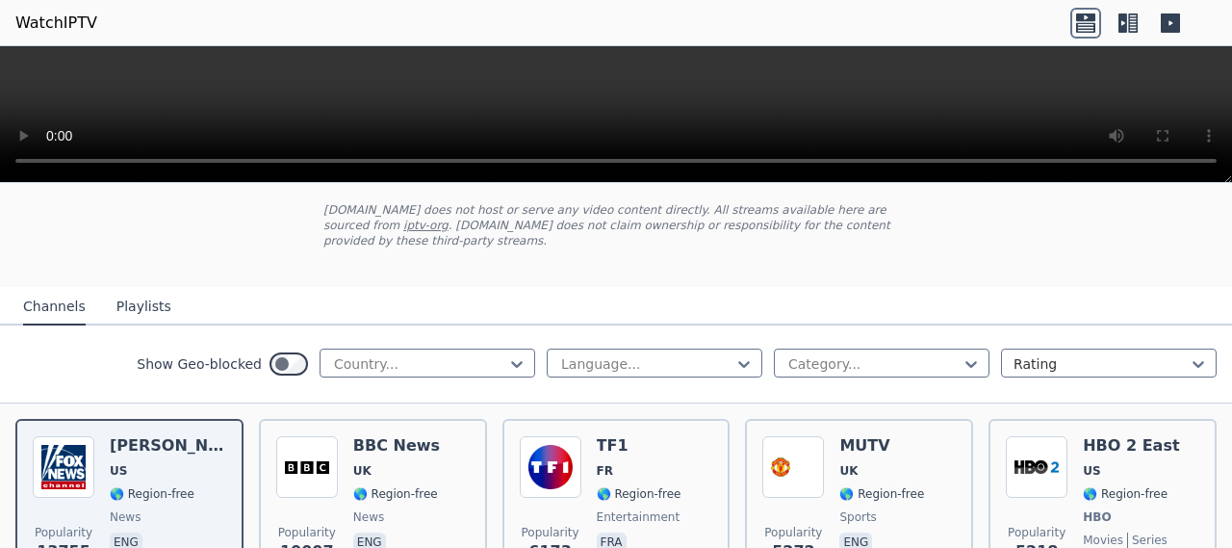
scroll to position [137, 0]
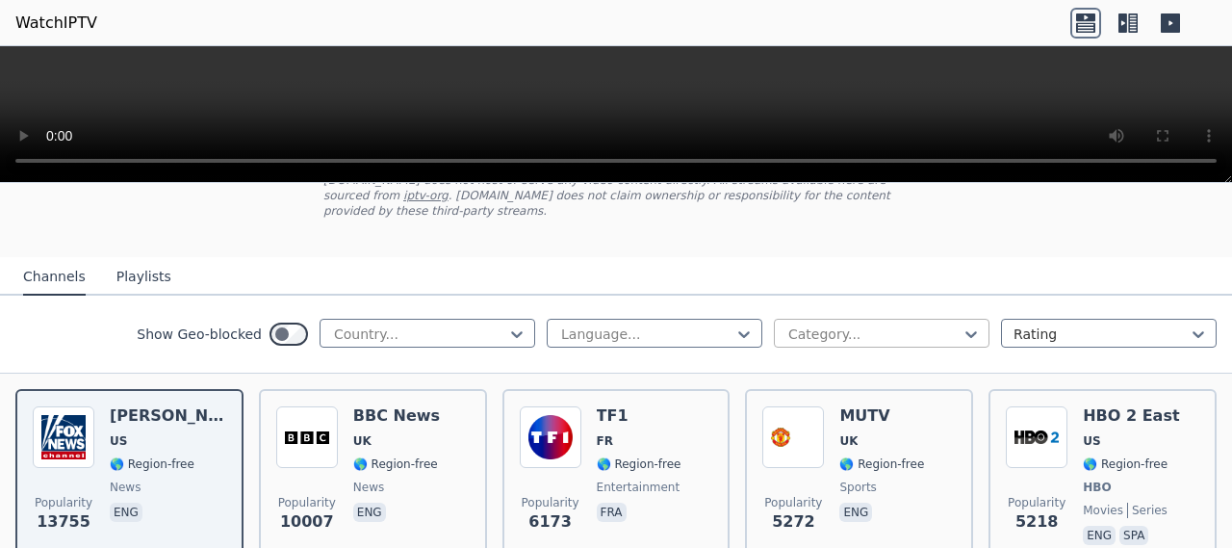
click at [915, 324] on div at bounding box center [873, 333] width 175 height 19
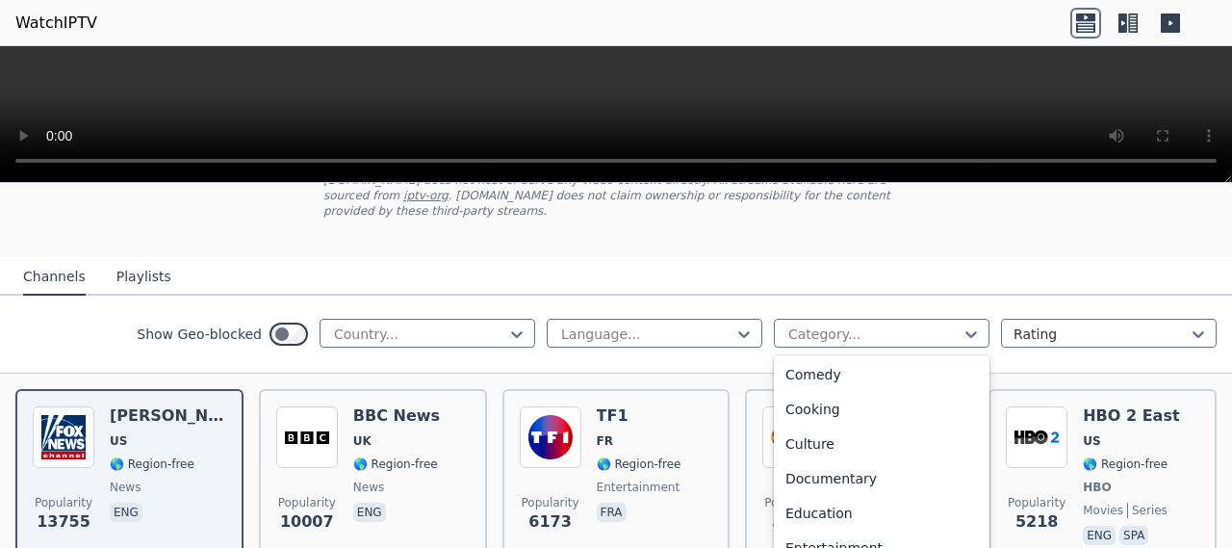
scroll to position [0, 0]
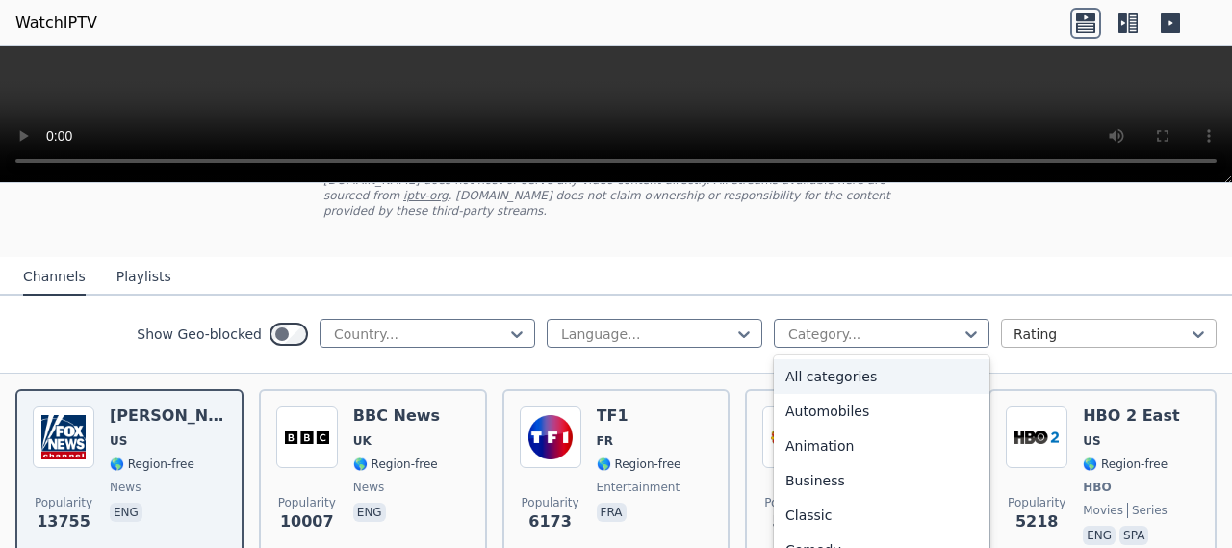
click at [1019, 324] on div at bounding box center [1100, 333] width 175 height 19
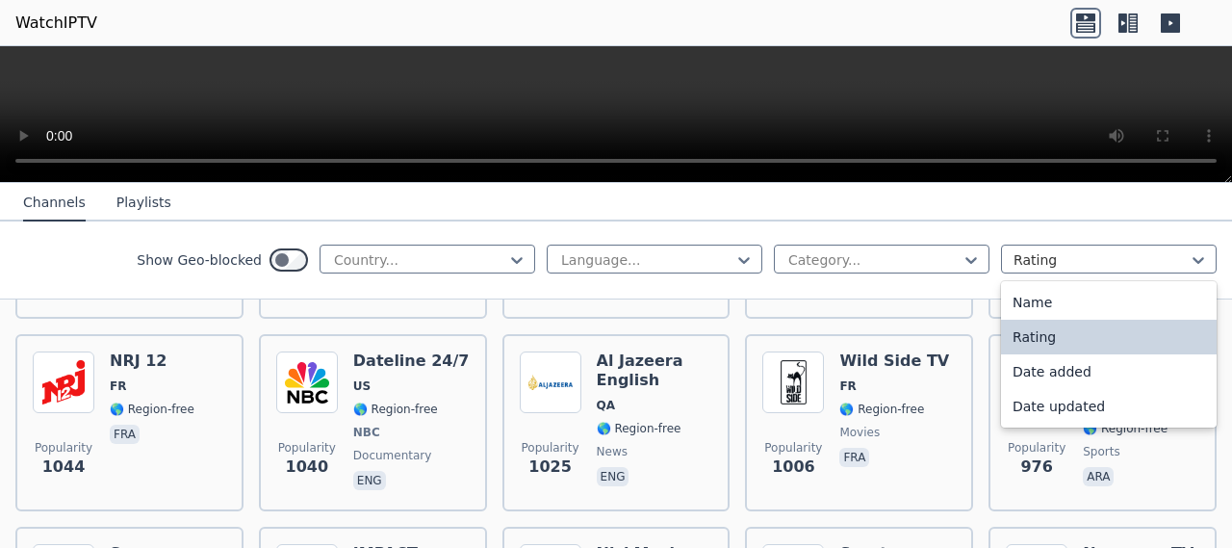
scroll to position [2120, 0]
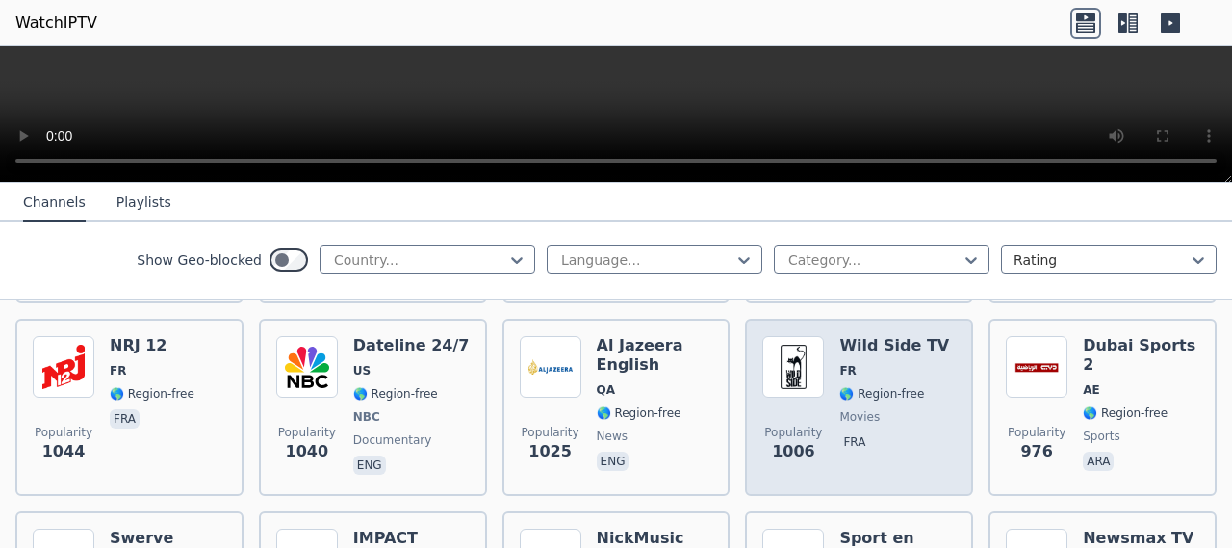
click at [876, 336] on h6 "Wild Side TV" at bounding box center [894, 345] width 110 height 19
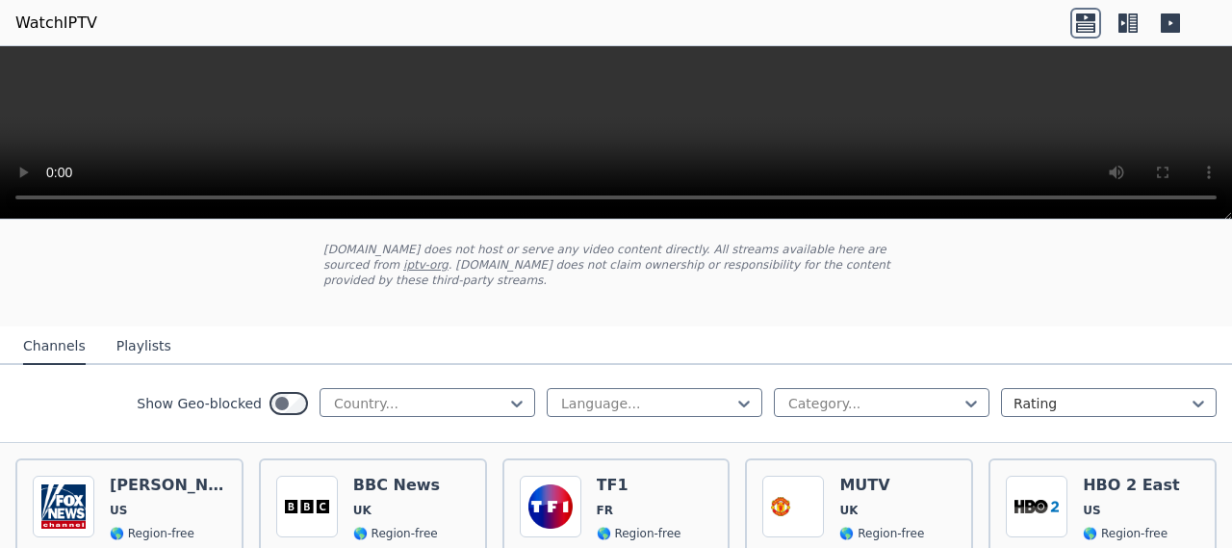
scroll to position [69, 0]
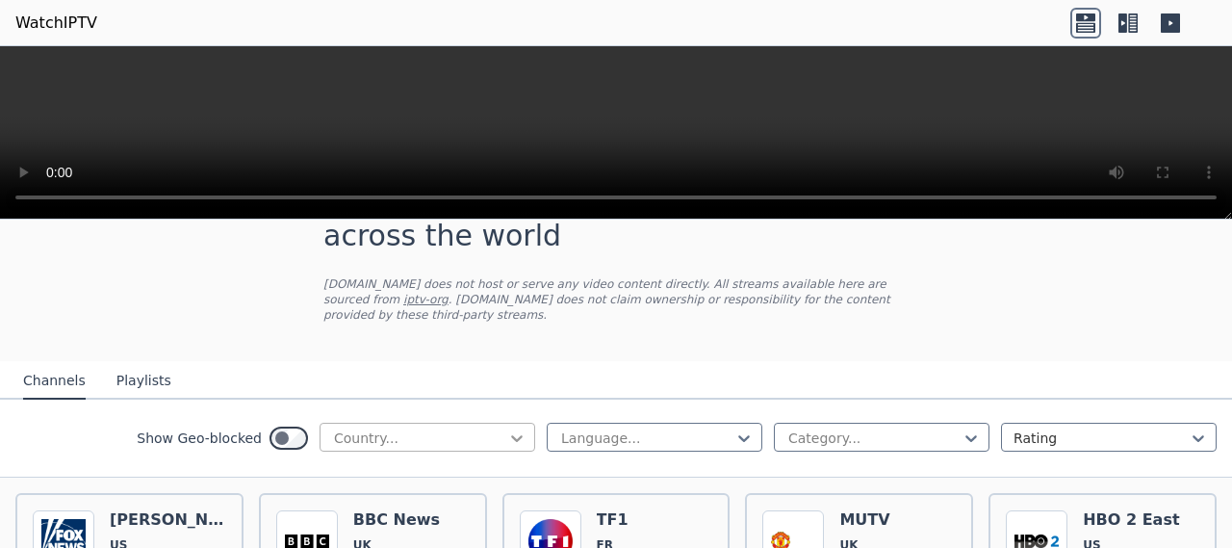
click at [507, 428] on icon at bounding box center [516, 437] width 19 height 19
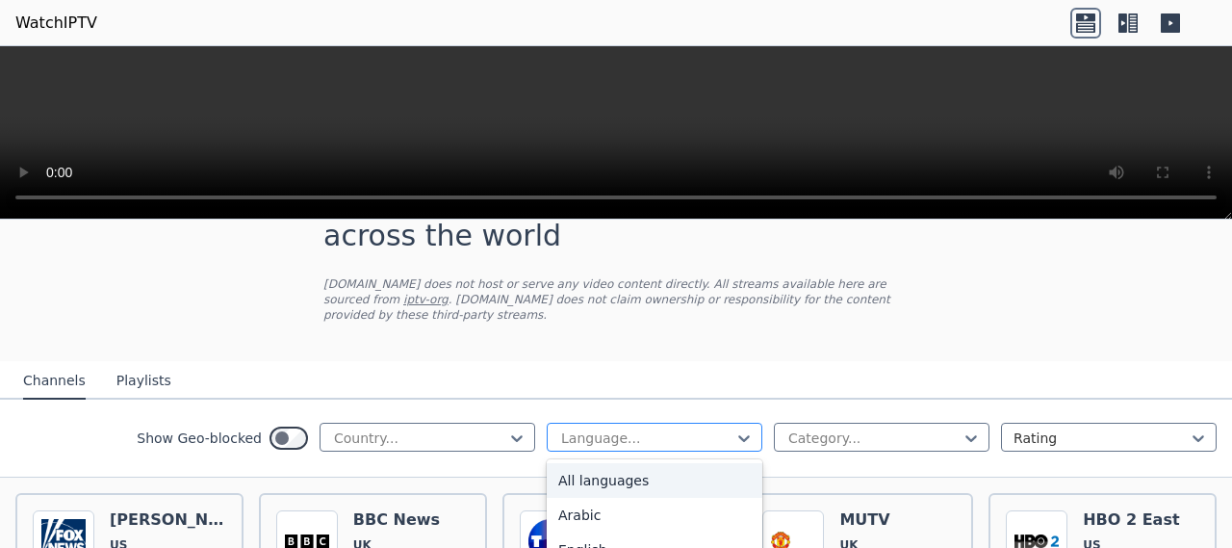
click at [560, 428] on div at bounding box center [646, 437] width 175 height 19
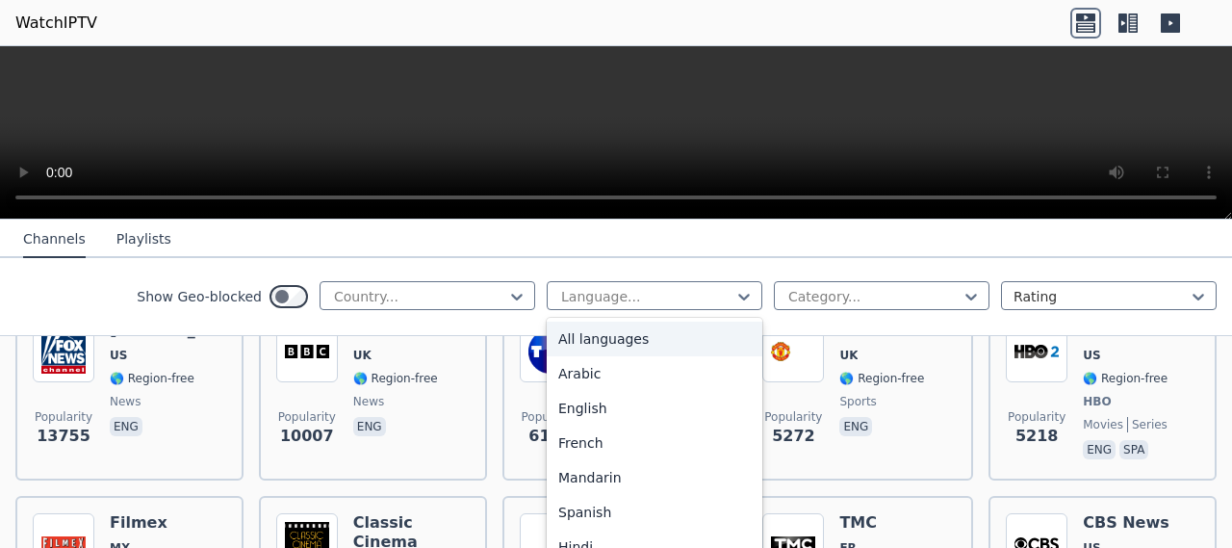
scroll to position [173, 0]
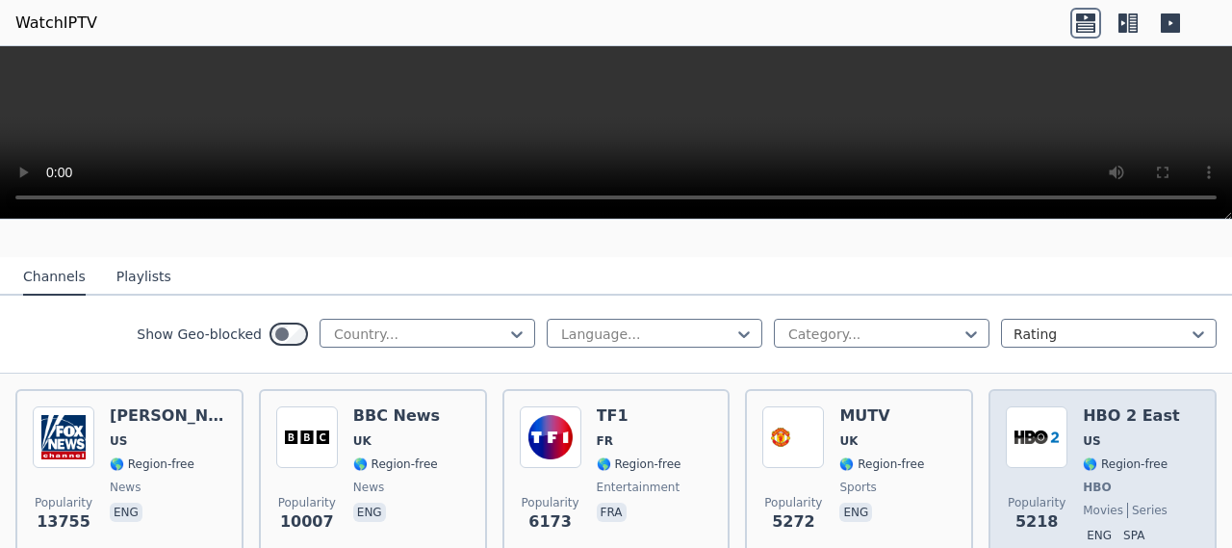
click at [1091, 412] on div "HBO 2 East US 🌎 Region-free HBO movies series eng spa" at bounding box center [1131, 477] width 96 height 142
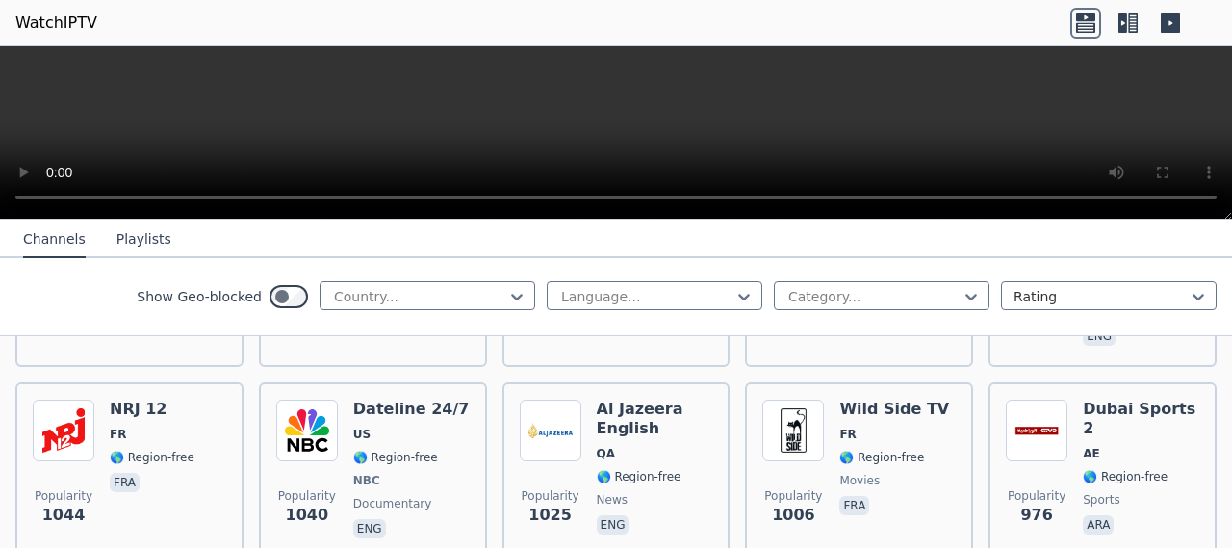
scroll to position [2076, 0]
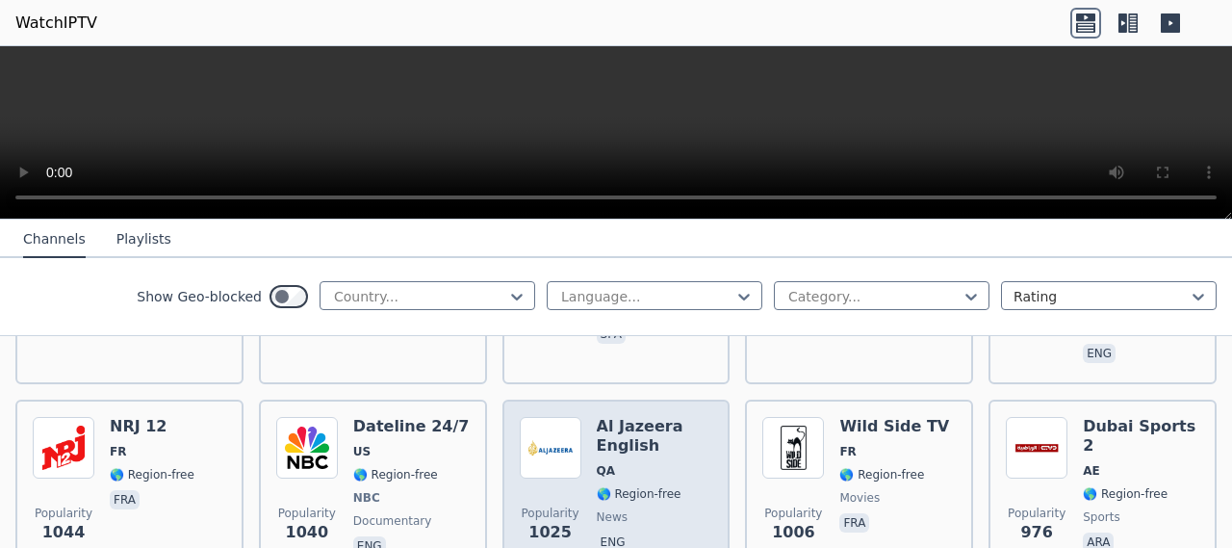
click at [600, 417] on h6 "Al Jazeera English" at bounding box center [655, 436] width 116 height 38
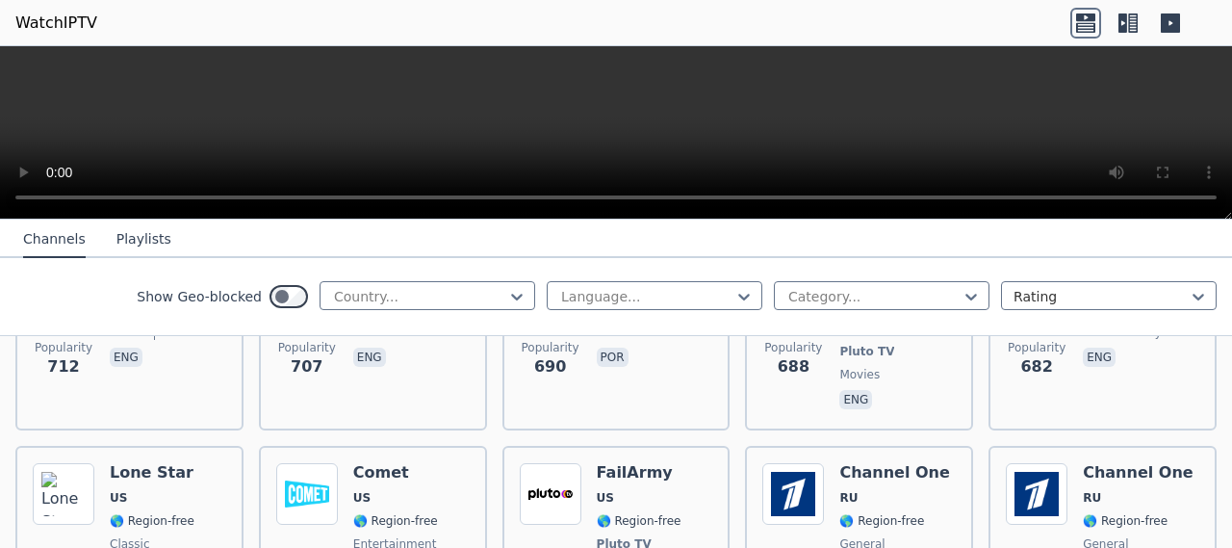
scroll to position [4083, 0]
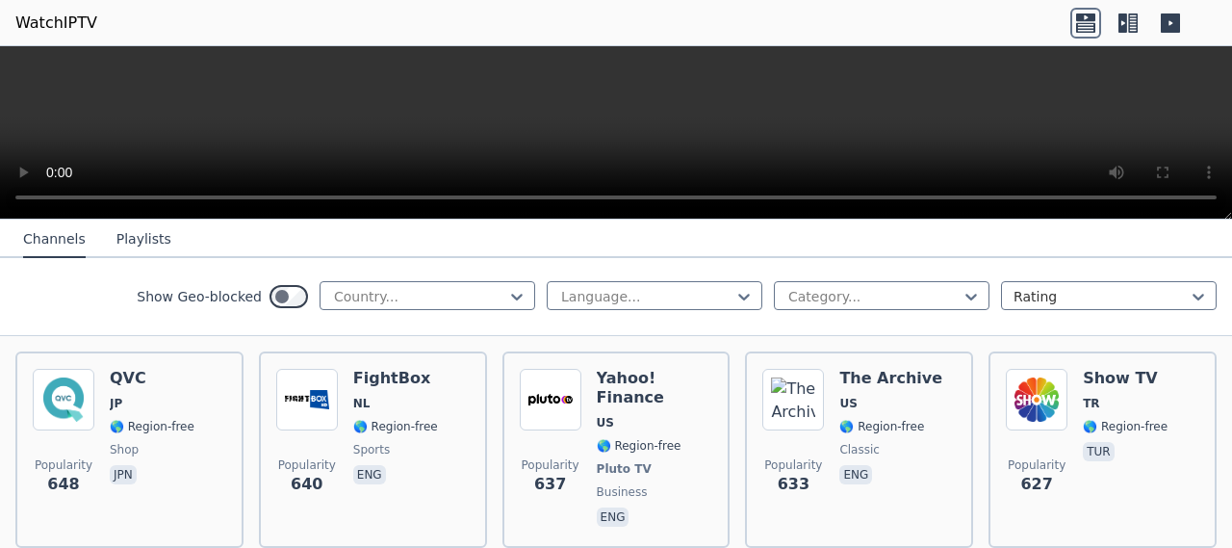
click at [123, 241] on button "Playlists" at bounding box center [143, 239] width 55 height 37
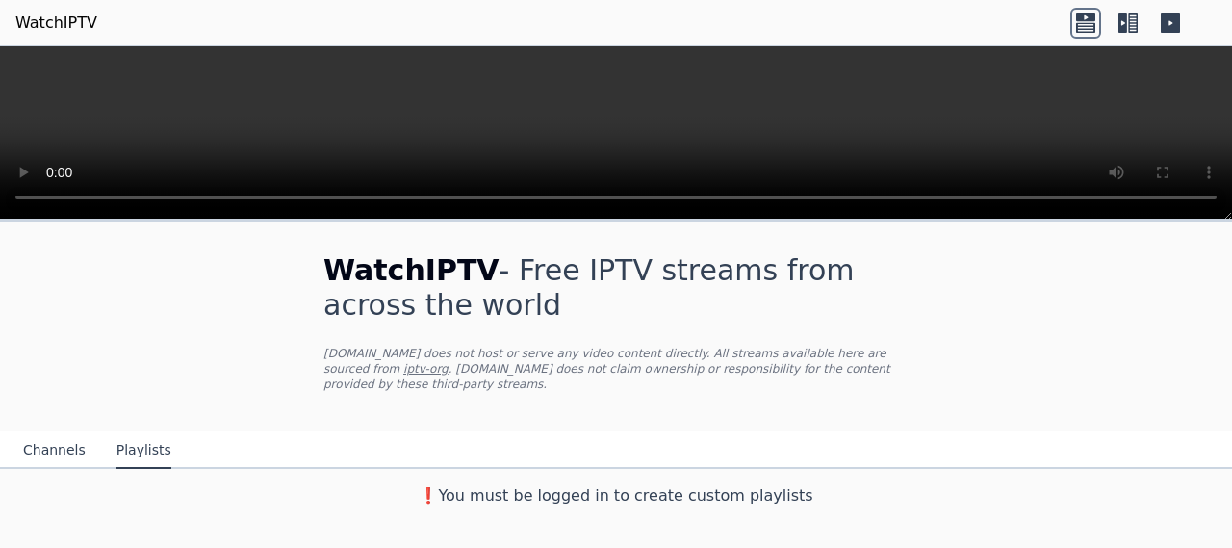
click at [43, 435] on button "Channels" at bounding box center [54, 450] width 63 height 37
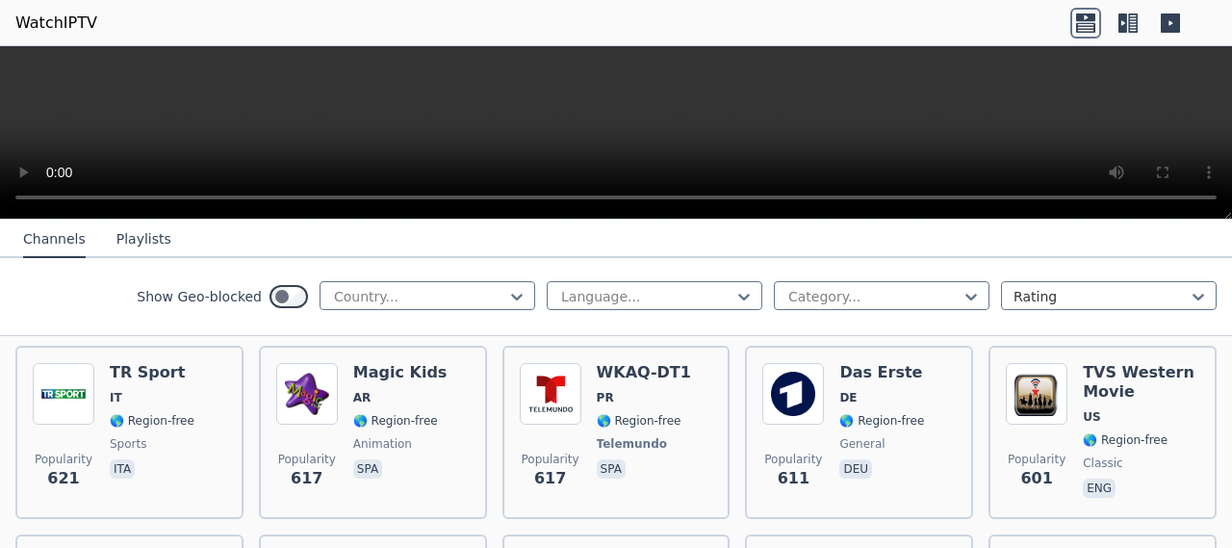
scroll to position [5734, 0]
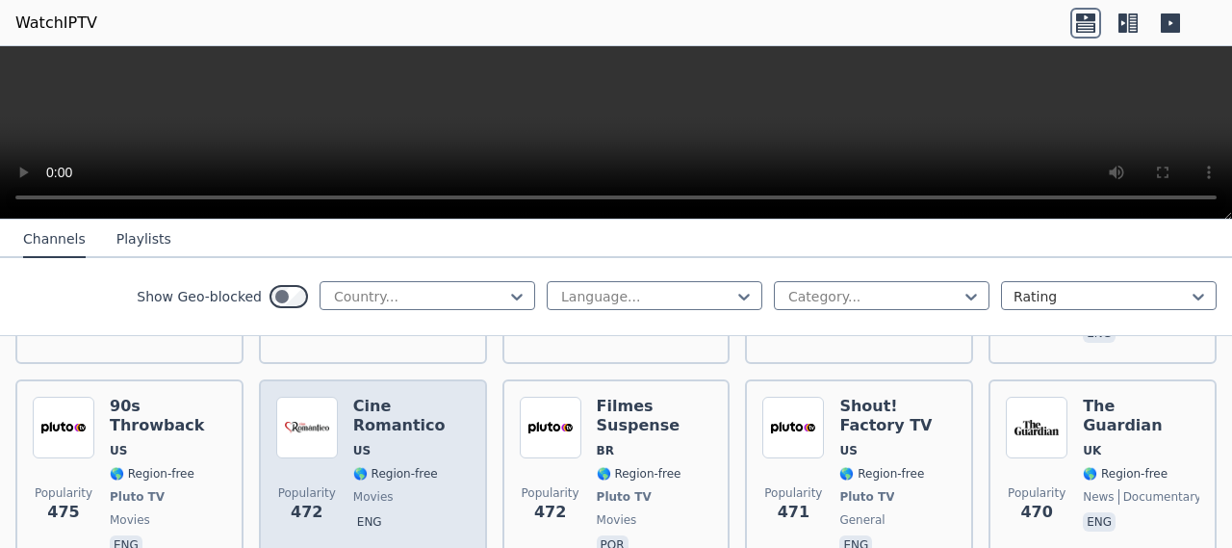
click at [325, 396] on img at bounding box center [307, 427] width 62 height 62
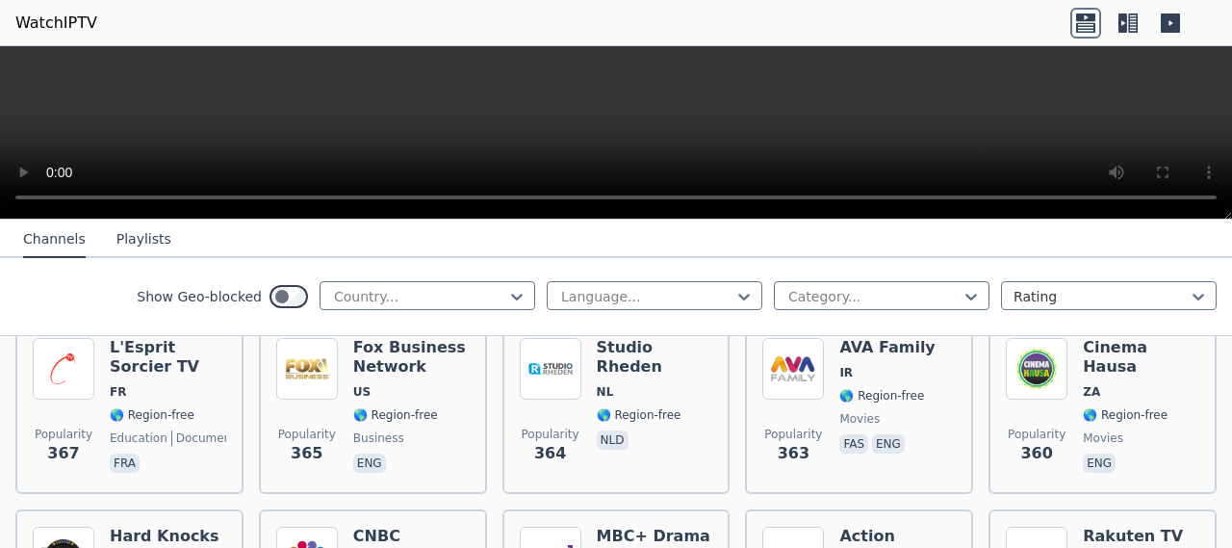
scroll to position [8135, 0]
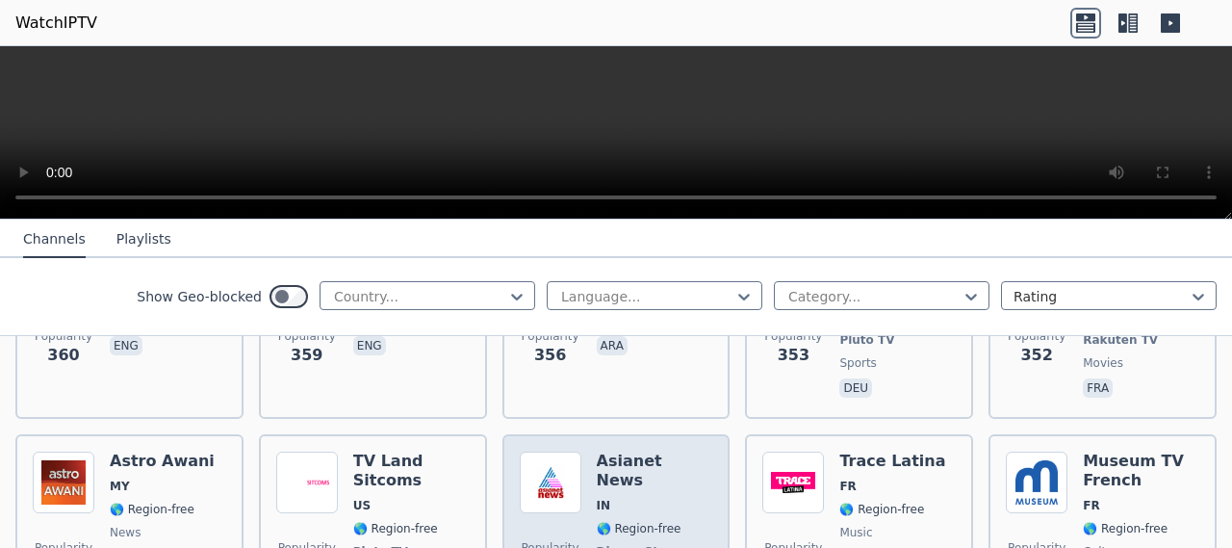
click at [633, 498] on span "IN" at bounding box center [655, 505] width 116 height 15
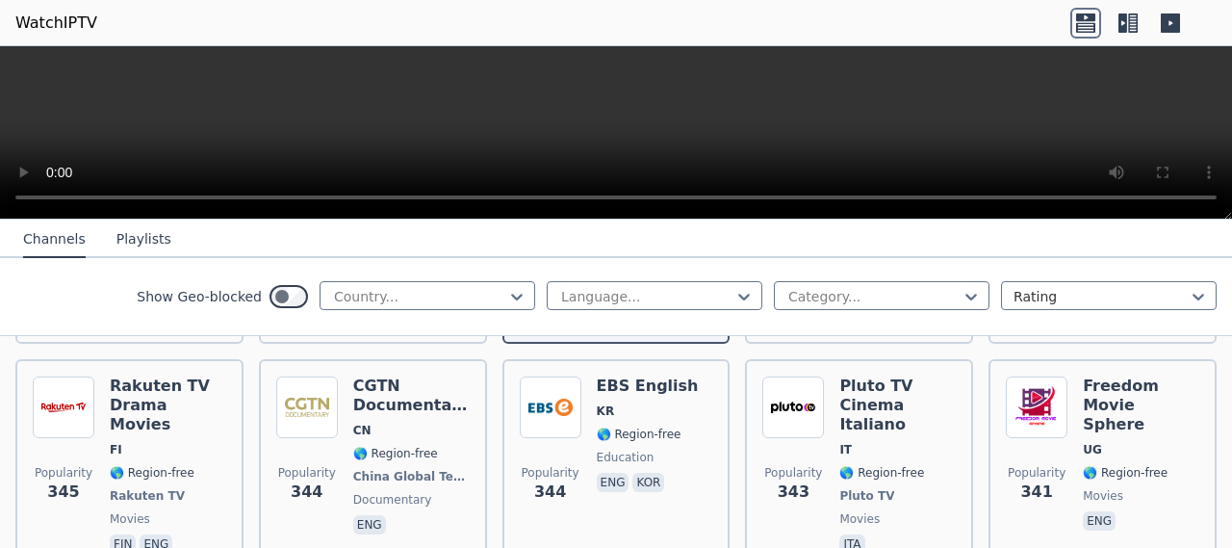
scroll to position [8708, 0]
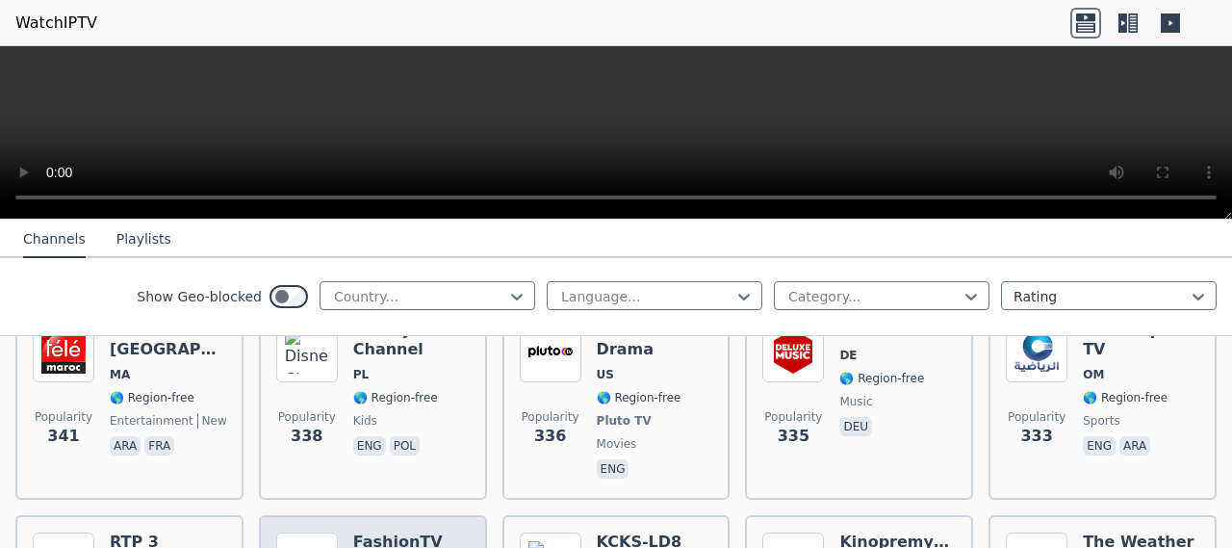
click at [401, 532] on h6 "FashionTV Europe" at bounding box center [411, 551] width 116 height 38
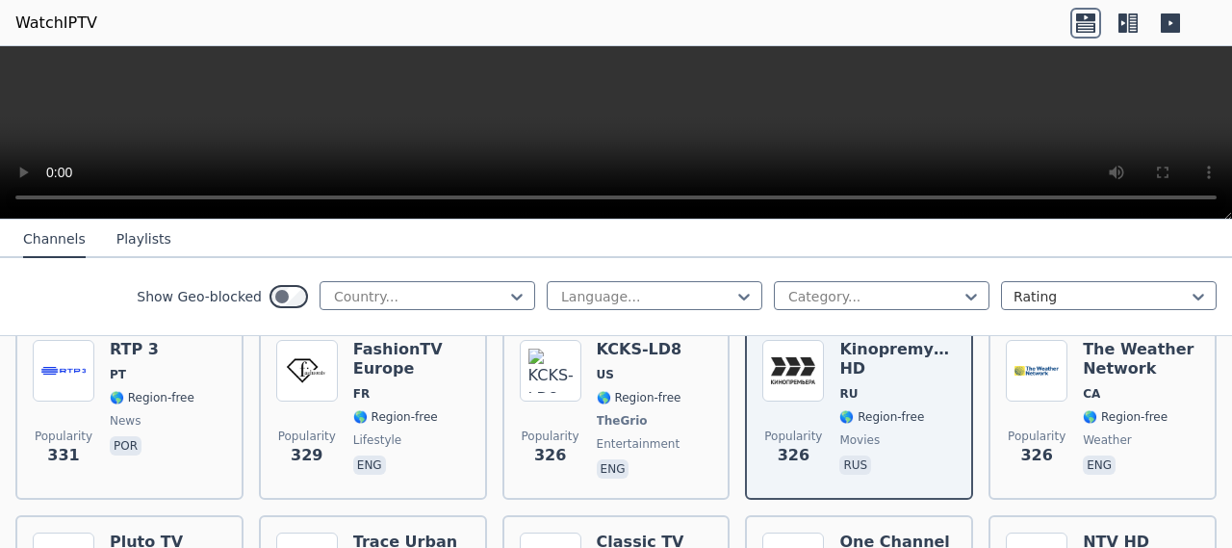
scroll to position [8939, 0]
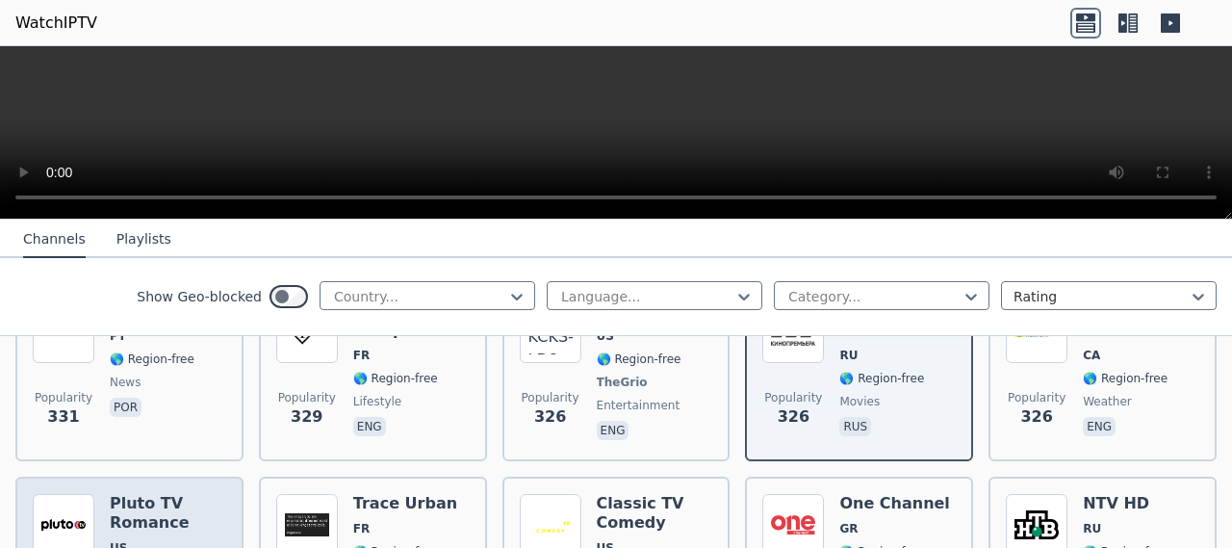
click at [150, 494] on h6 "Pluto TV Romance" at bounding box center [168, 513] width 116 height 38
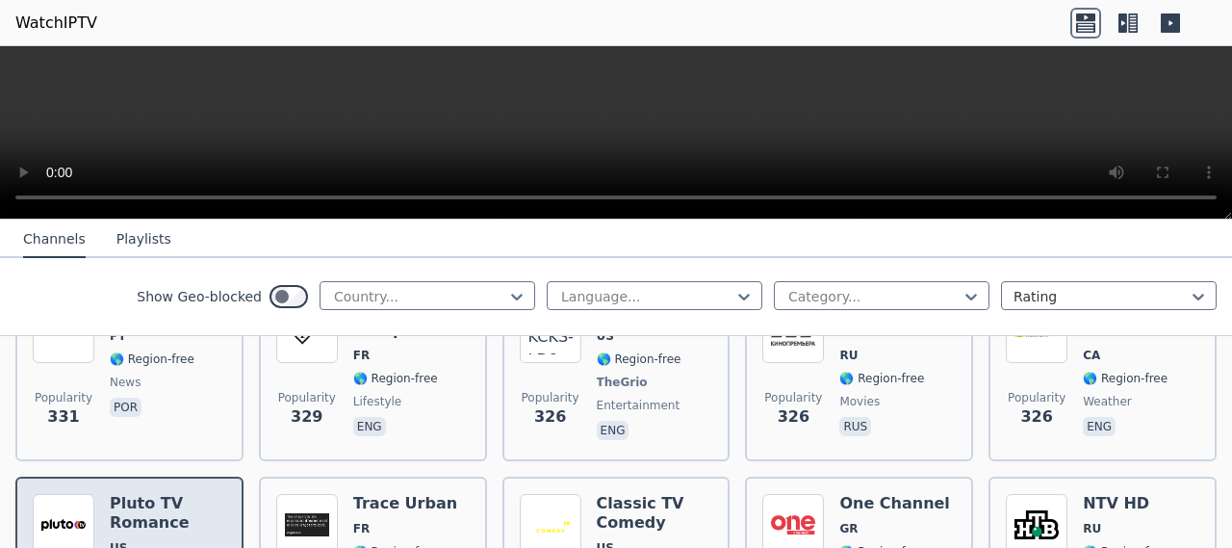
click at [150, 494] on h6 "Pluto TV Romance" at bounding box center [168, 513] width 116 height 38
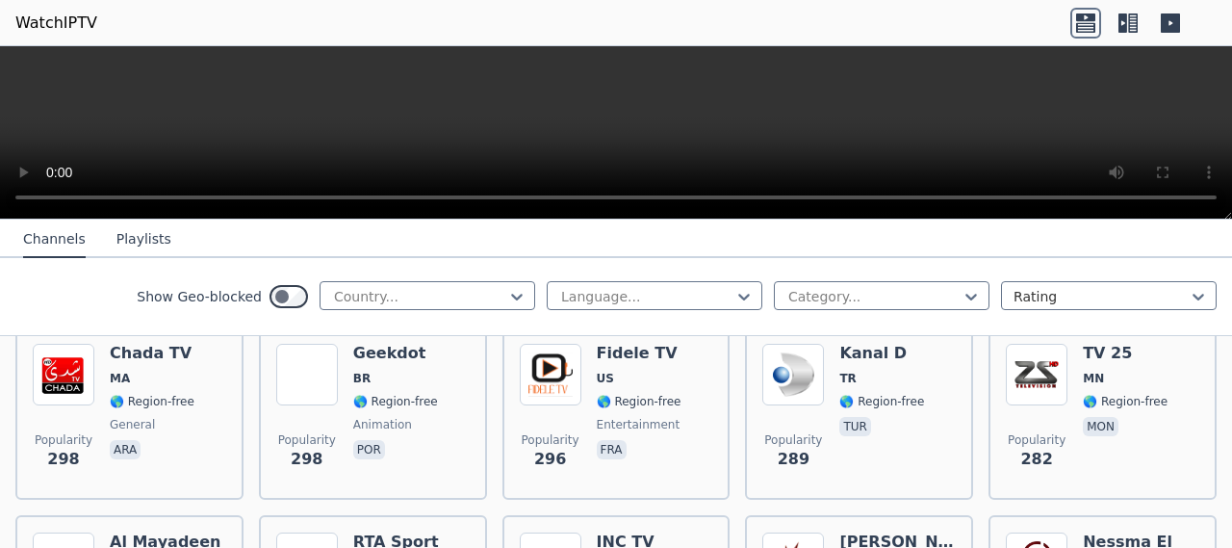
scroll to position [9650, 0]
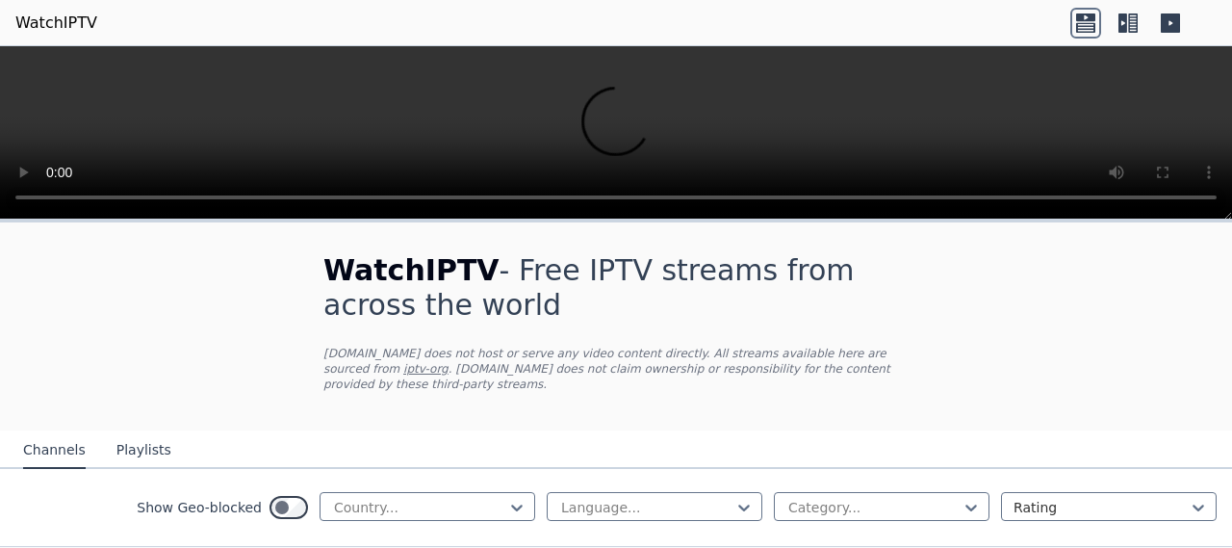
scroll to position [40, 0]
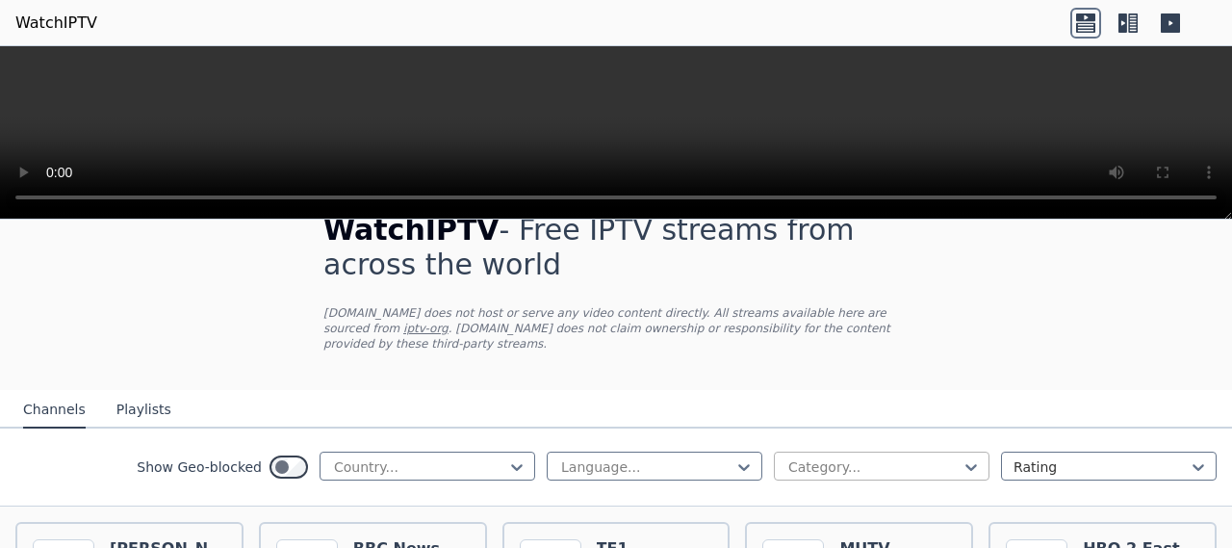
click at [940, 457] on div at bounding box center [873, 466] width 175 height 19
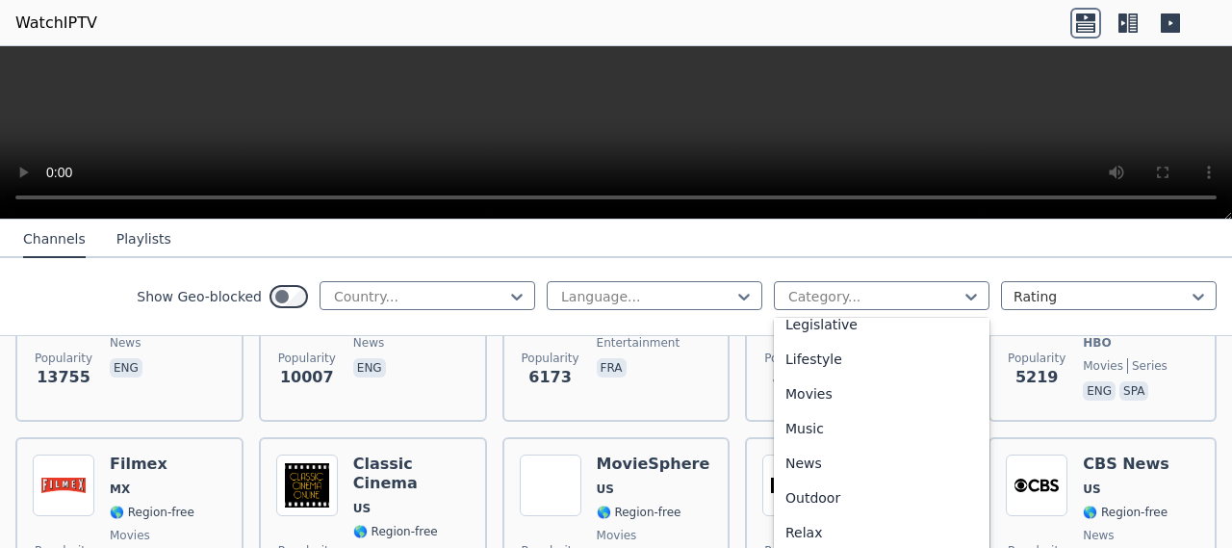
scroll to position [463, 0]
click at [908, 397] on div "Movies" at bounding box center [882, 395] width 216 height 35
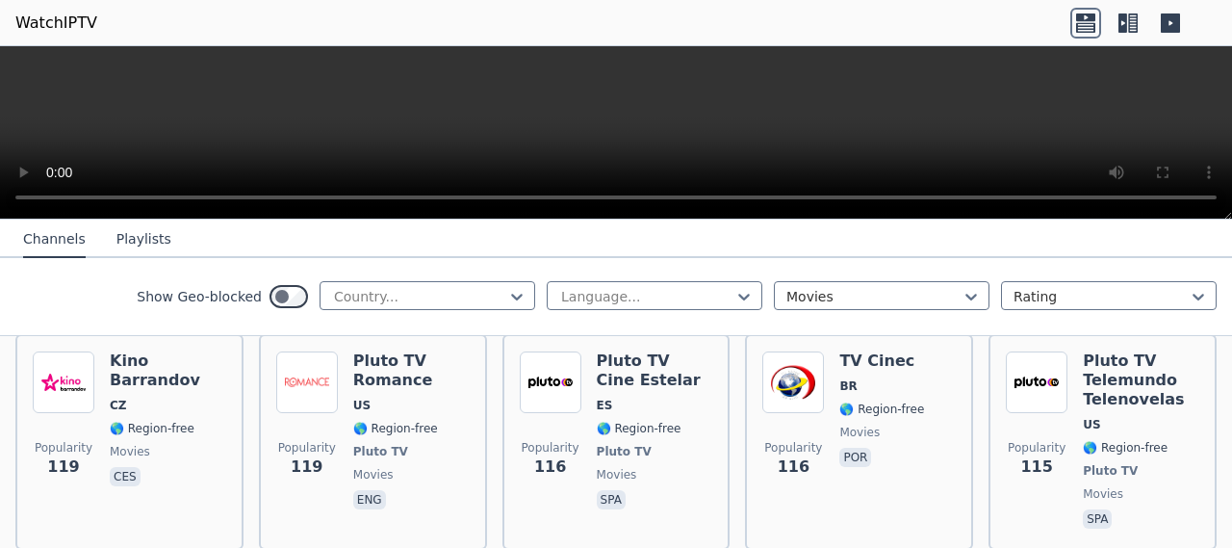
scroll to position [4487, 0]
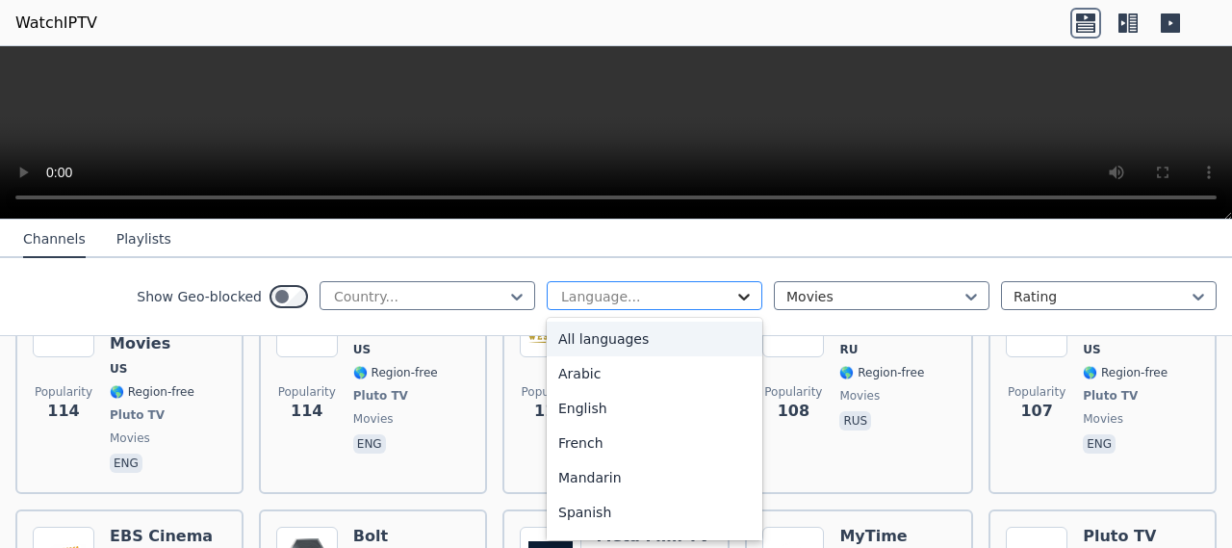
click at [734, 294] on icon at bounding box center [743, 296] width 19 height 19
click at [835, 222] on nav "Channels Playlists" at bounding box center [616, 238] width 1232 height 38
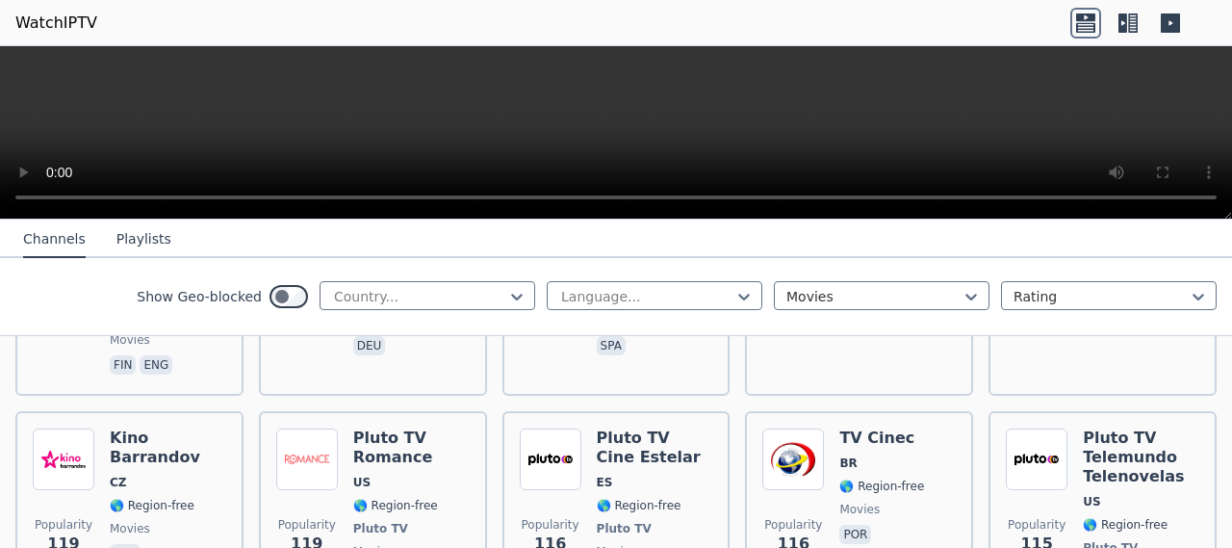
scroll to position [3582, 0]
